Goal: Transaction & Acquisition: Purchase product/service

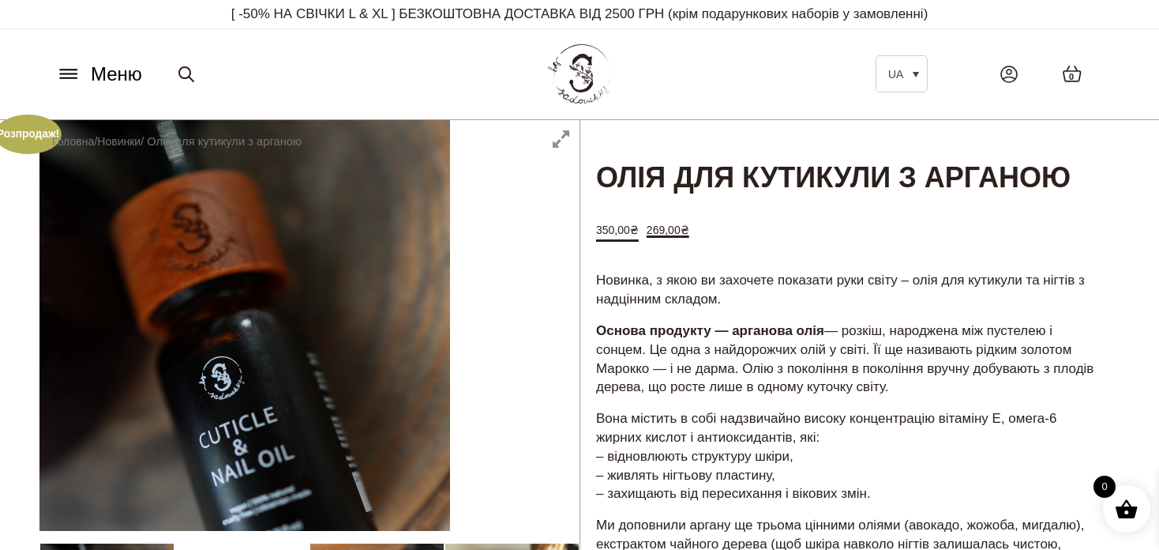
click at [65, 76] on icon at bounding box center [68, 74] width 25 height 17
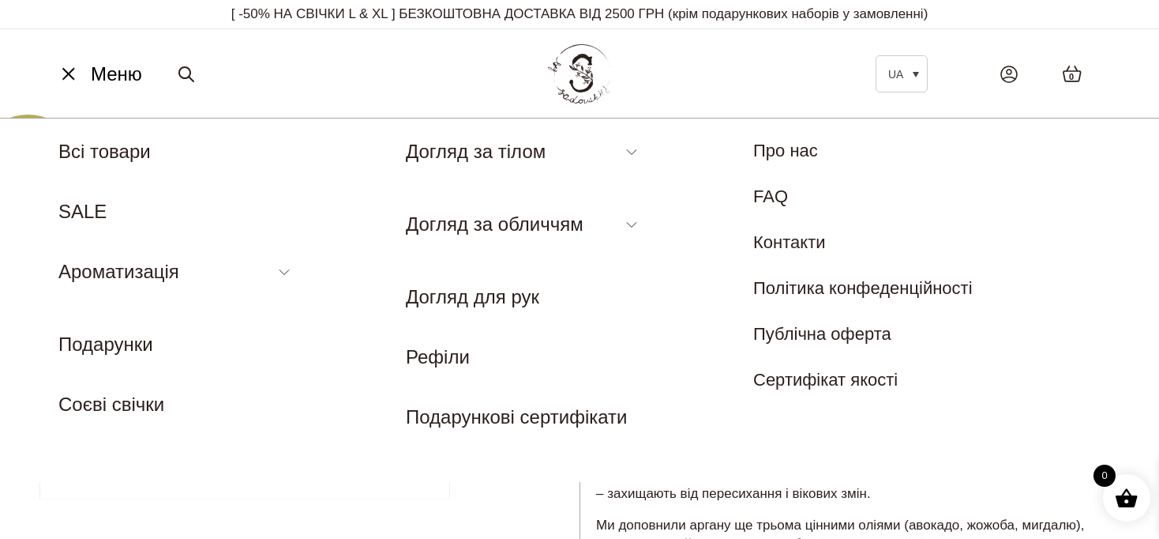
click at [188, 76] on icon at bounding box center [186, 74] width 19 height 19
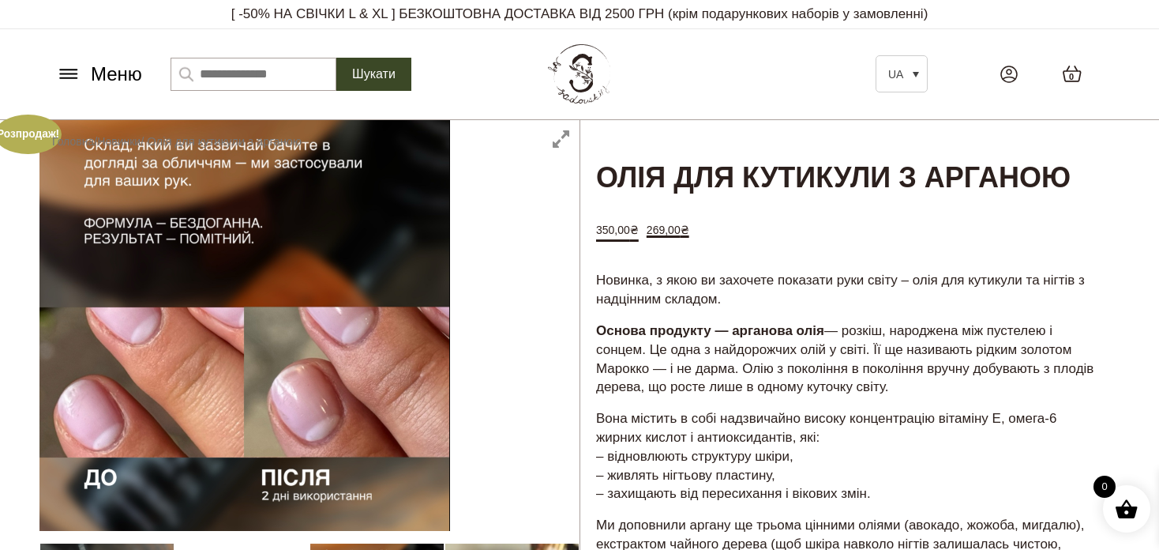
click at [197, 76] on input "Шукати:" at bounding box center [254, 74] width 166 height 33
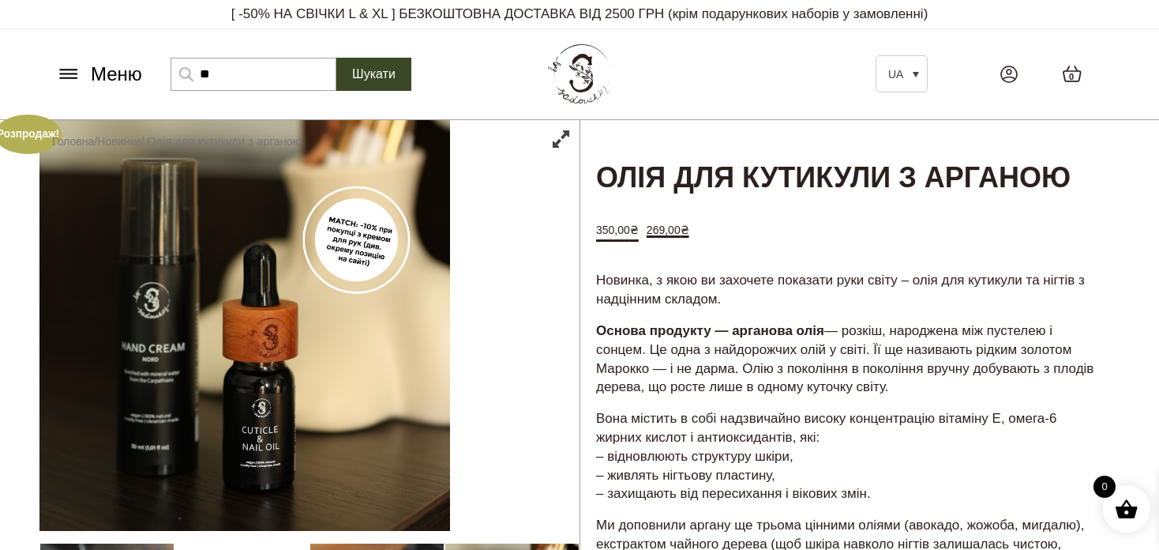
type input "*"
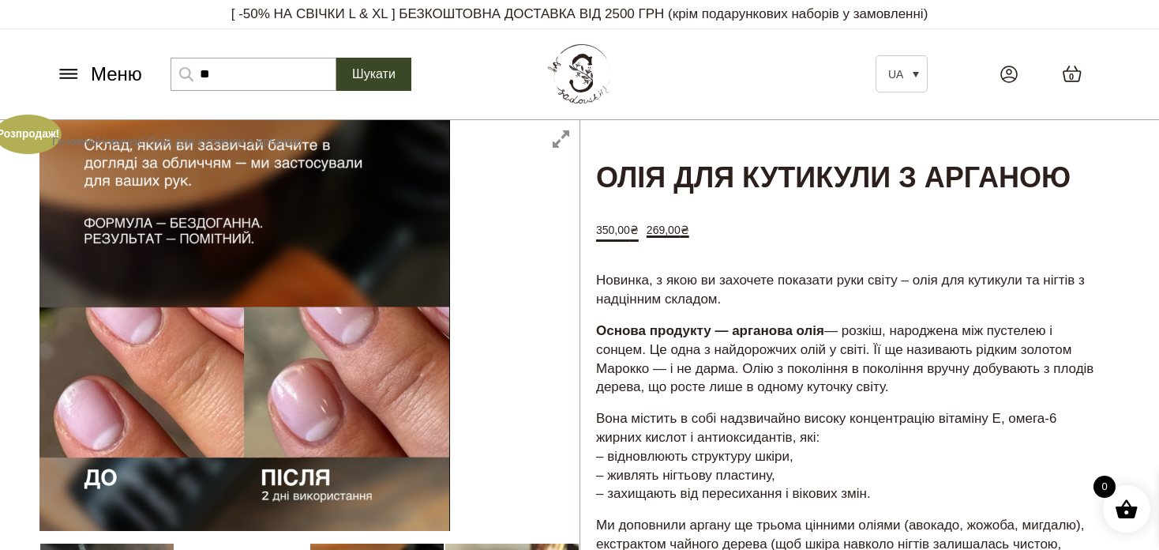
type input "*"
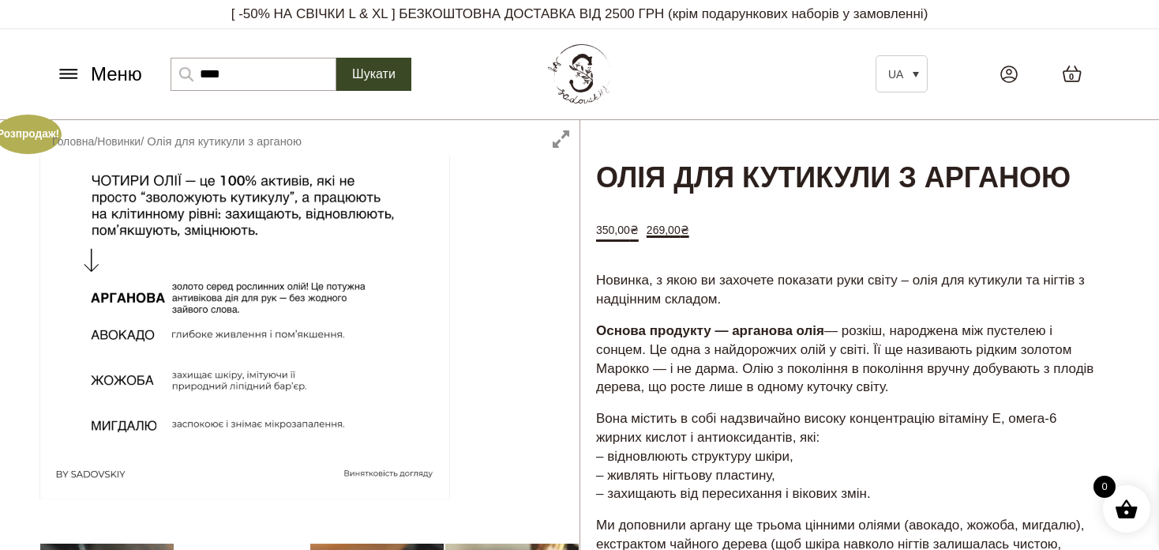
type input "****"
click at [336, 58] on button "Шукати" at bounding box center [373, 74] width 75 height 33
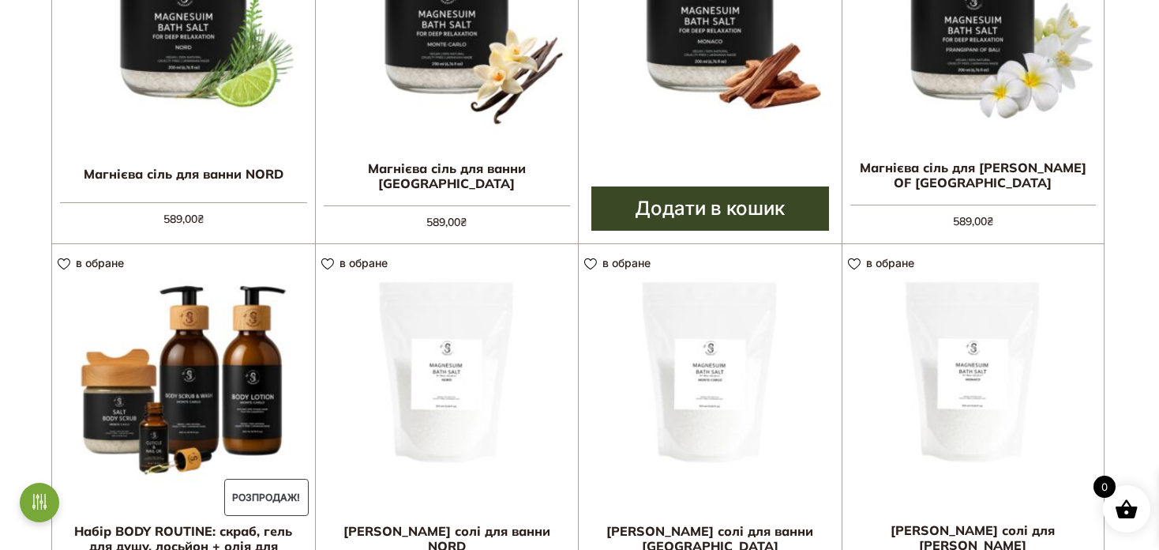
scroll to position [316, 0]
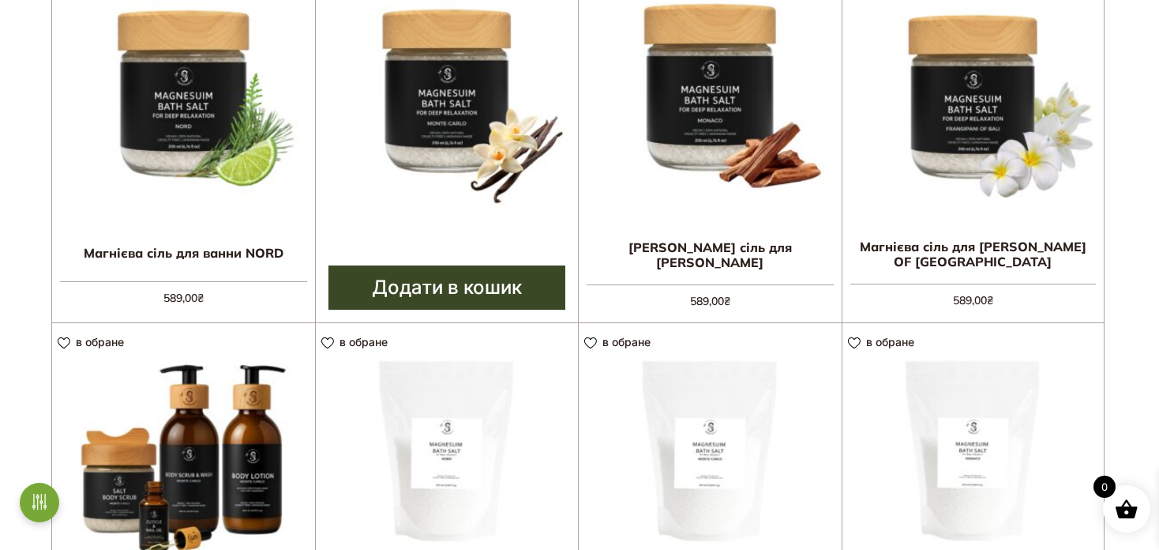
click at [449, 94] on img at bounding box center [447, 91] width 263 height 263
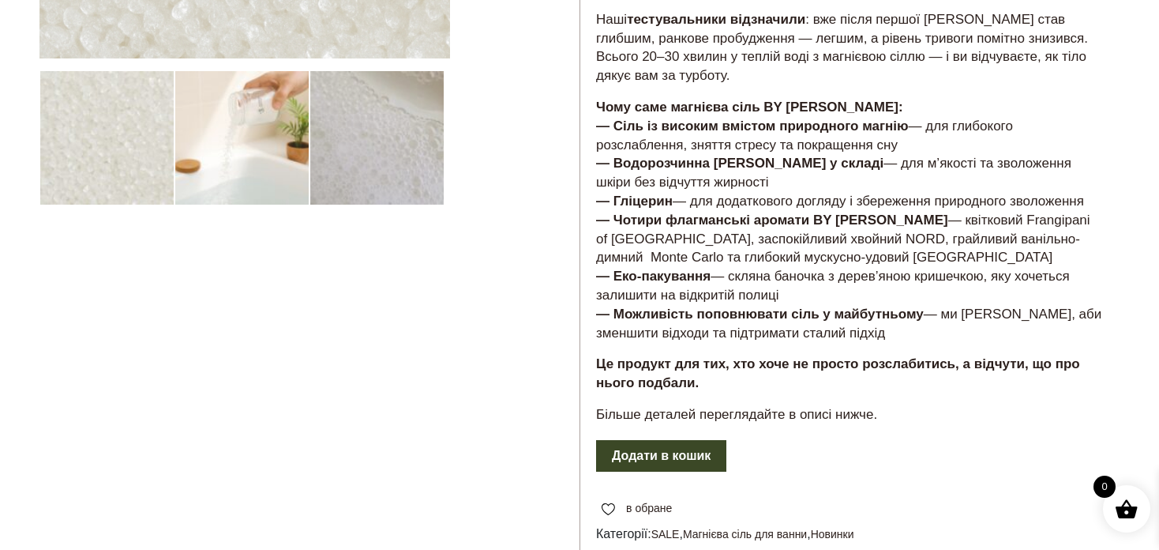
scroll to position [474, 0]
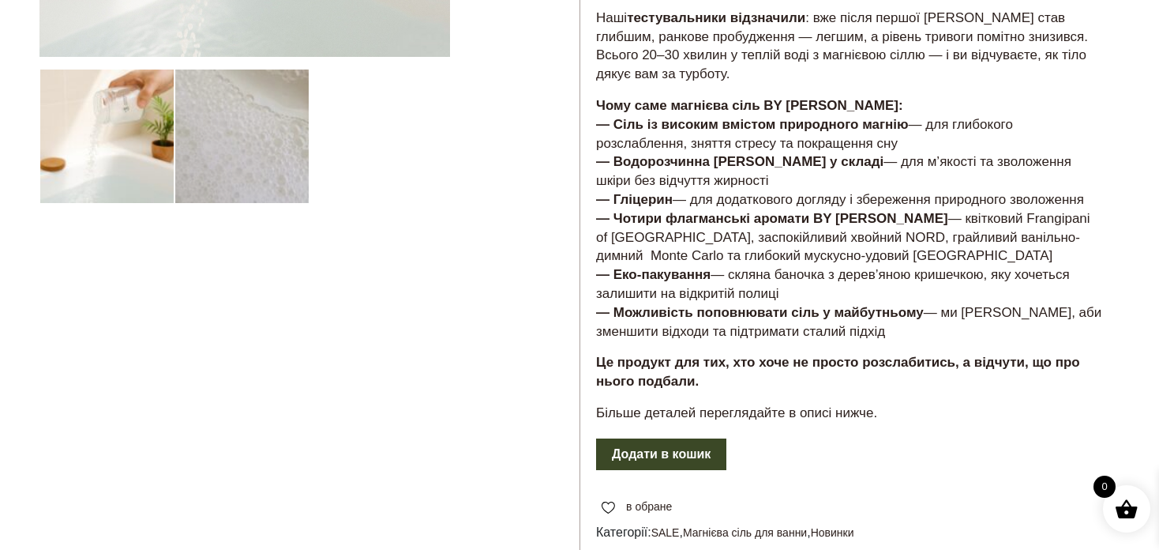
click at [126, 133] on div at bounding box center [309, 199] width 540 height 1106
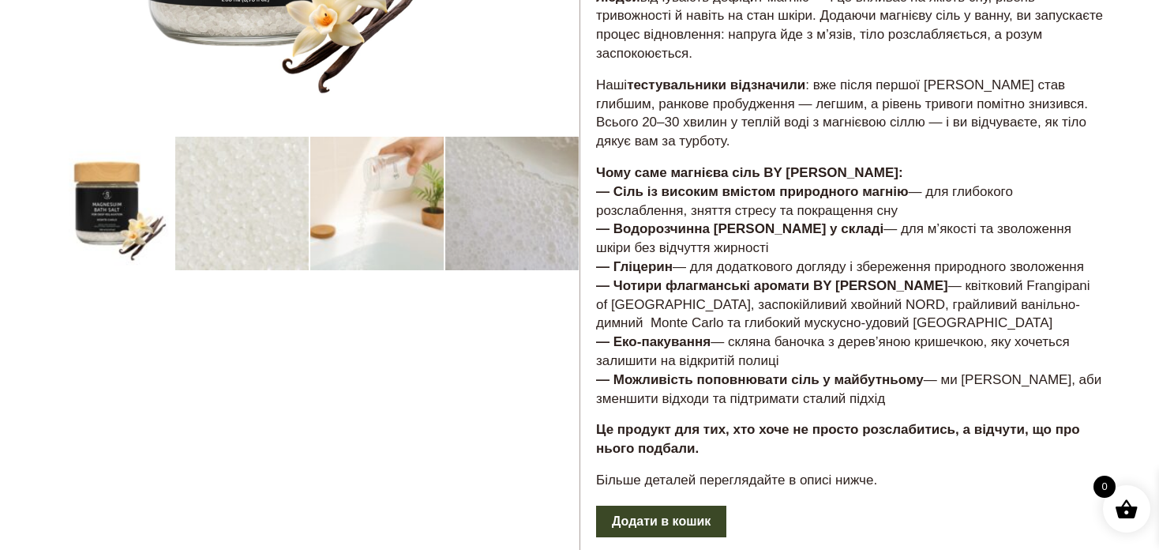
scroll to position [250, 0]
